Goal: Information Seeking & Learning: Learn about a topic

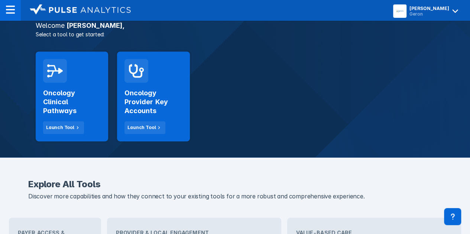
scroll to position [134, 0]
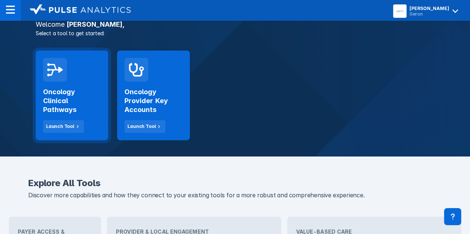
click at [64, 98] on h2 "Oncology Clinical Pathways" at bounding box center [72, 101] width 58 height 27
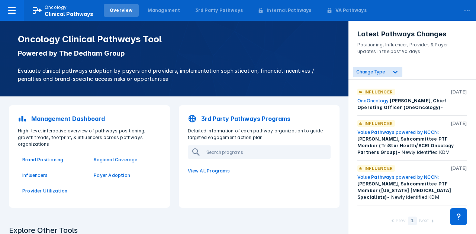
click at [233, 117] on p "3rd Party Pathways Programs" at bounding box center [245, 118] width 89 height 9
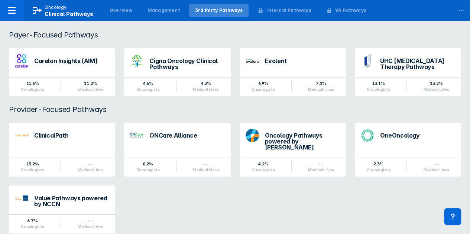
scroll to position [91, 0]
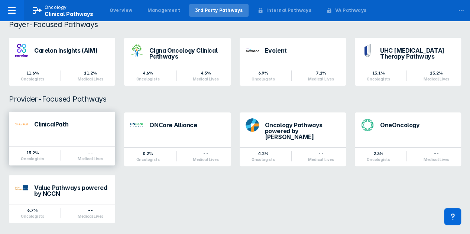
click at [49, 122] on div "ClinicalPath" at bounding box center [71, 125] width 75 height 6
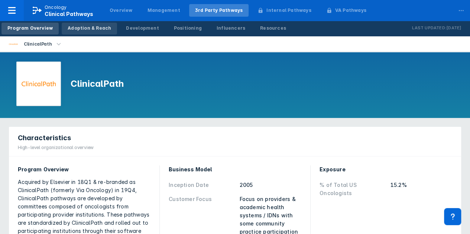
click at [82, 29] on div "Adoption & Reach" at bounding box center [89, 28] width 43 height 7
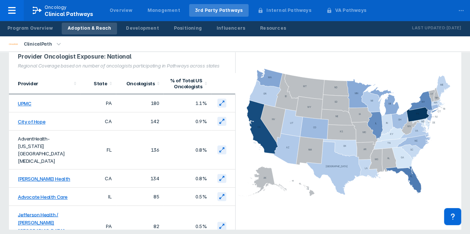
scroll to position [59, 0]
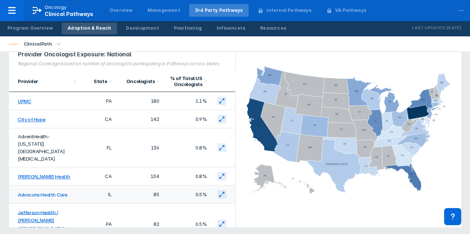
click at [29, 192] on link "Advocate Health Care" at bounding box center [43, 195] width 50 height 6
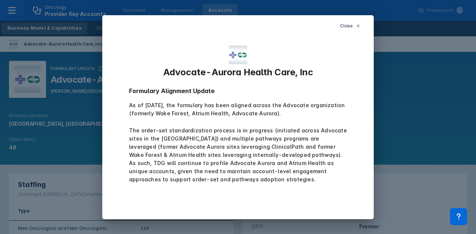
click at [349, 26] on span "Close" at bounding box center [346, 26] width 13 height 7
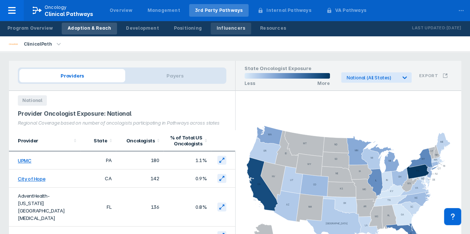
click at [219, 28] on div "Influencers" at bounding box center [231, 28] width 29 height 7
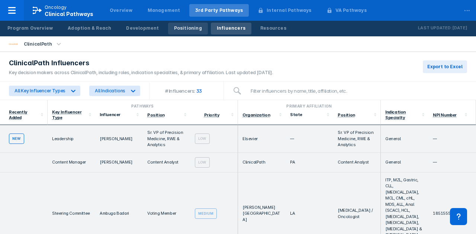
click at [174, 28] on div "Positioning" at bounding box center [188, 28] width 28 height 7
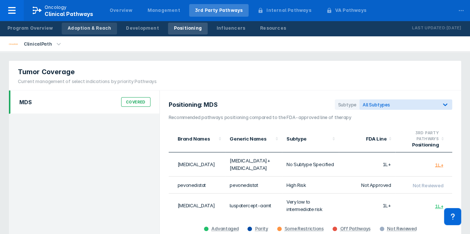
click at [80, 29] on div "Adoption & Reach" at bounding box center [89, 28] width 43 height 7
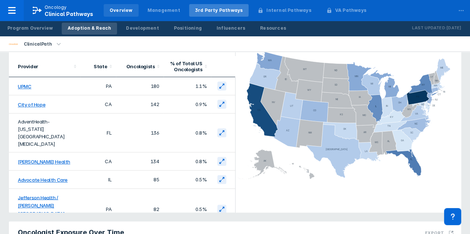
click at [115, 10] on div "Overview" at bounding box center [121, 10] width 23 height 7
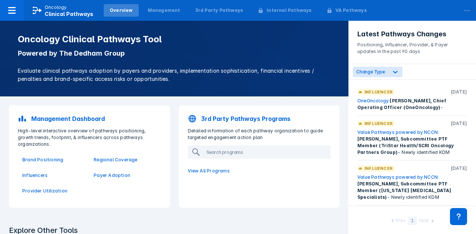
click at [58, 118] on p "Management Dashboard" at bounding box center [68, 118] width 74 height 9
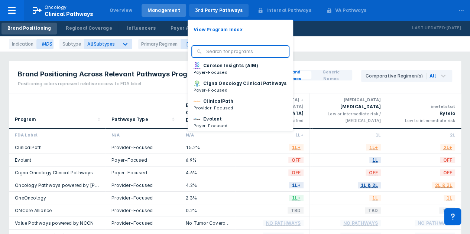
click at [205, 9] on div "3rd Party Pathways" at bounding box center [219, 10] width 48 height 7
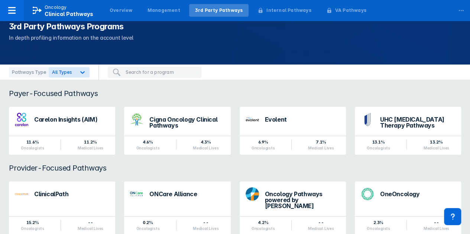
scroll to position [22, 0]
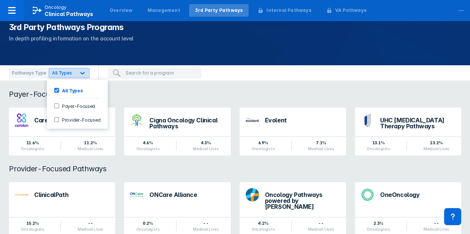
click at [80, 72] on icon at bounding box center [82, 72] width 7 height 7
click at [55, 118] on input "Provider-Focused" at bounding box center [56, 119] width 5 height 5
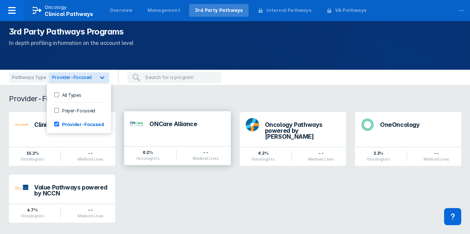
click at [166, 122] on div "ONCare Alliance" at bounding box center [186, 124] width 75 height 6
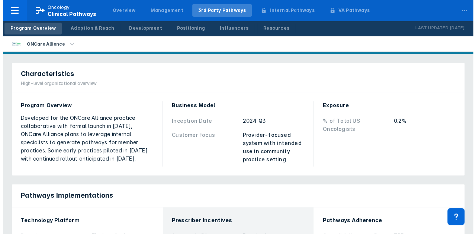
scroll to position [25, 0]
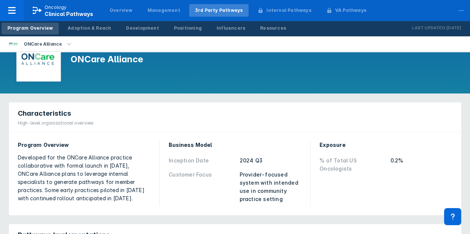
click at [65, 45] on icon "button" at bounding box center [69, 44] width 8 height 8
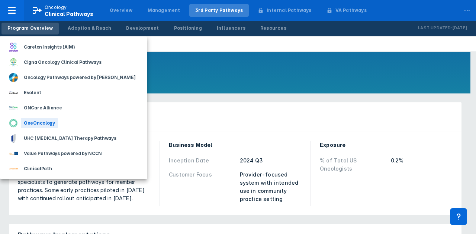
click at [34, 122] on div "OneOncology" at bounding box center [39, 123] width 37 height 10
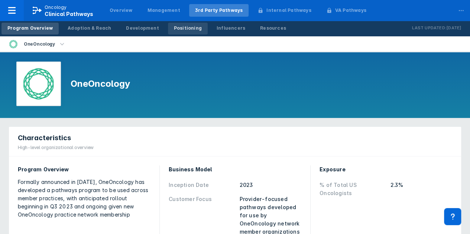
click at [178, 29] on div "Positioning" at bounding box center [188, 28] width 28 height 7
